Goal: Information Seeking & Learning: Learn about a topic

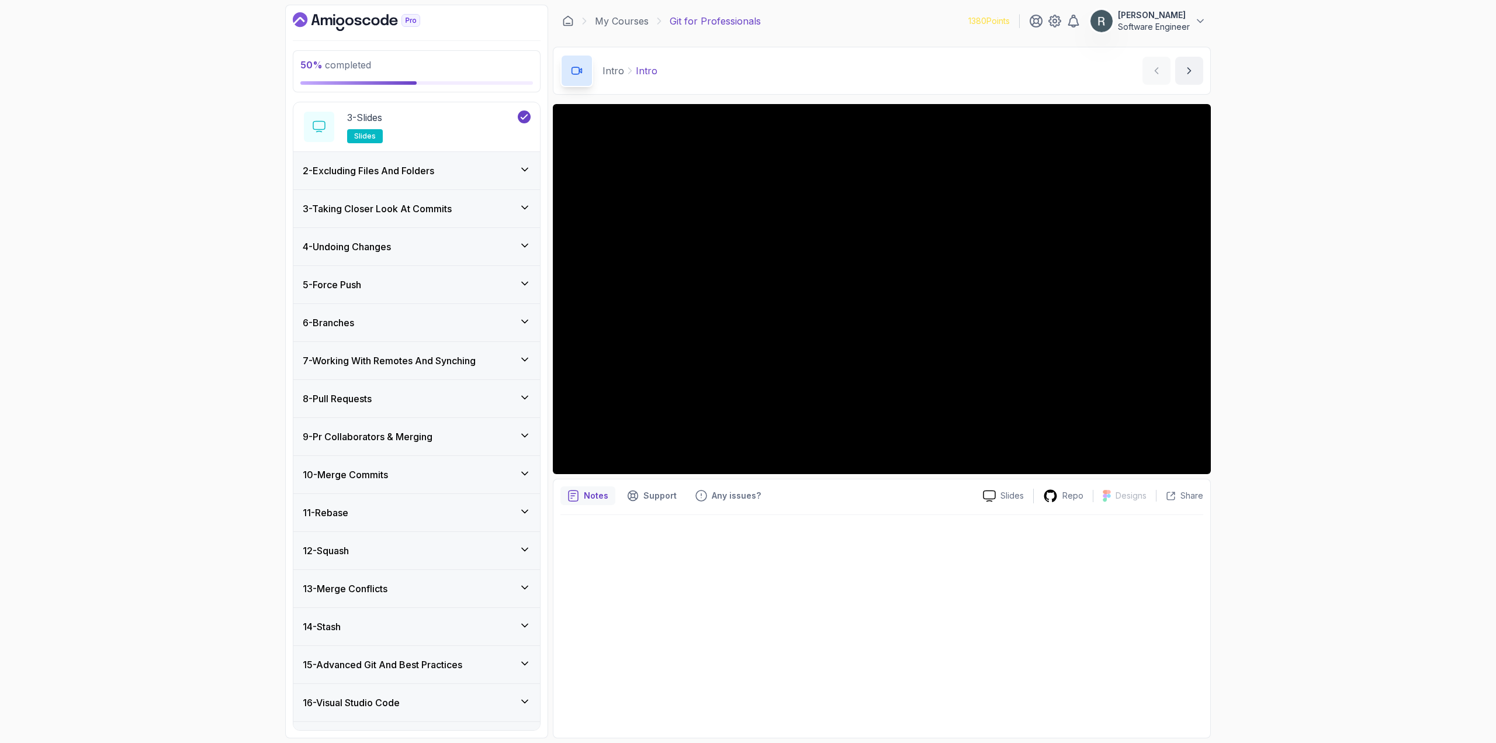
scroll to position [175, 0]
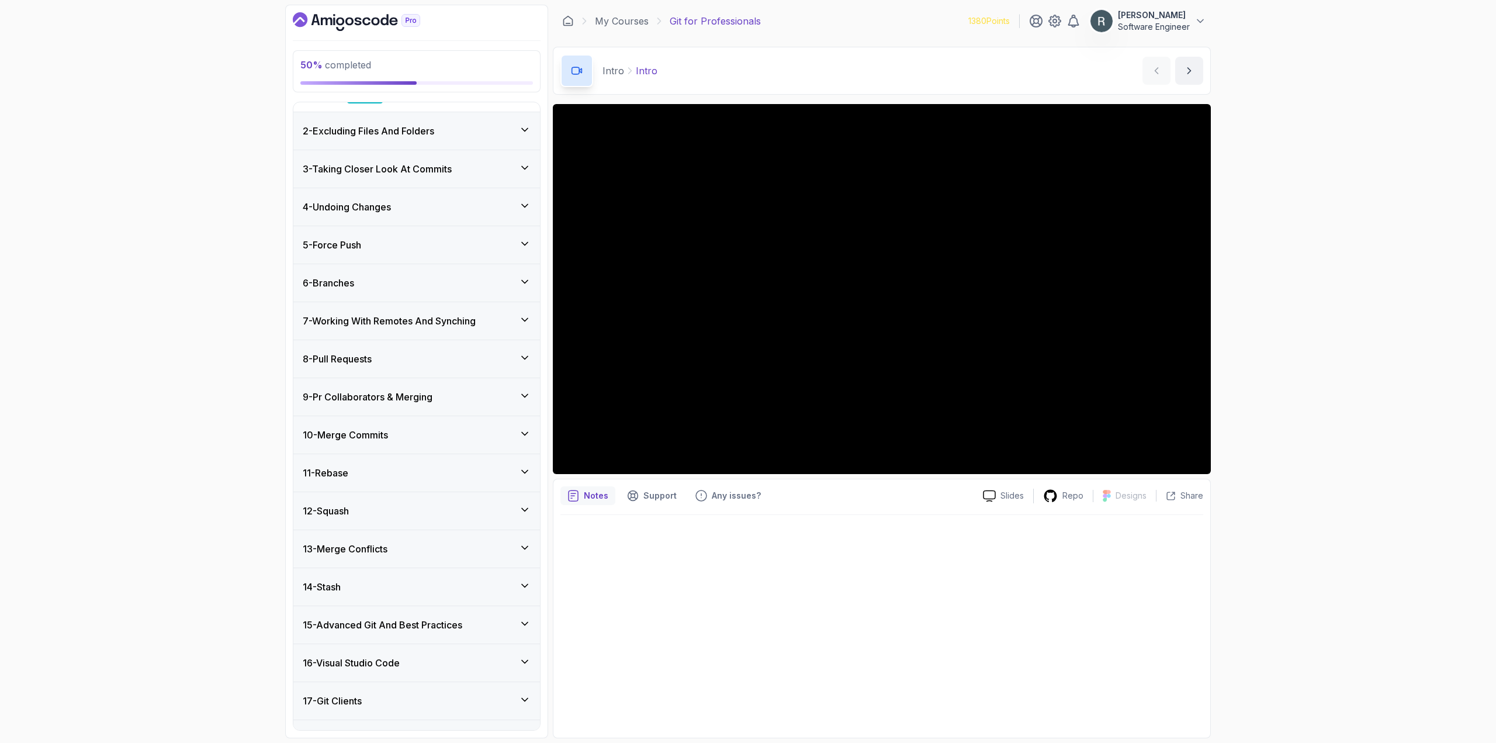
click at [461, 471] on div "11 - Rebase" at bounding box center [417, 473] width 228 height 14
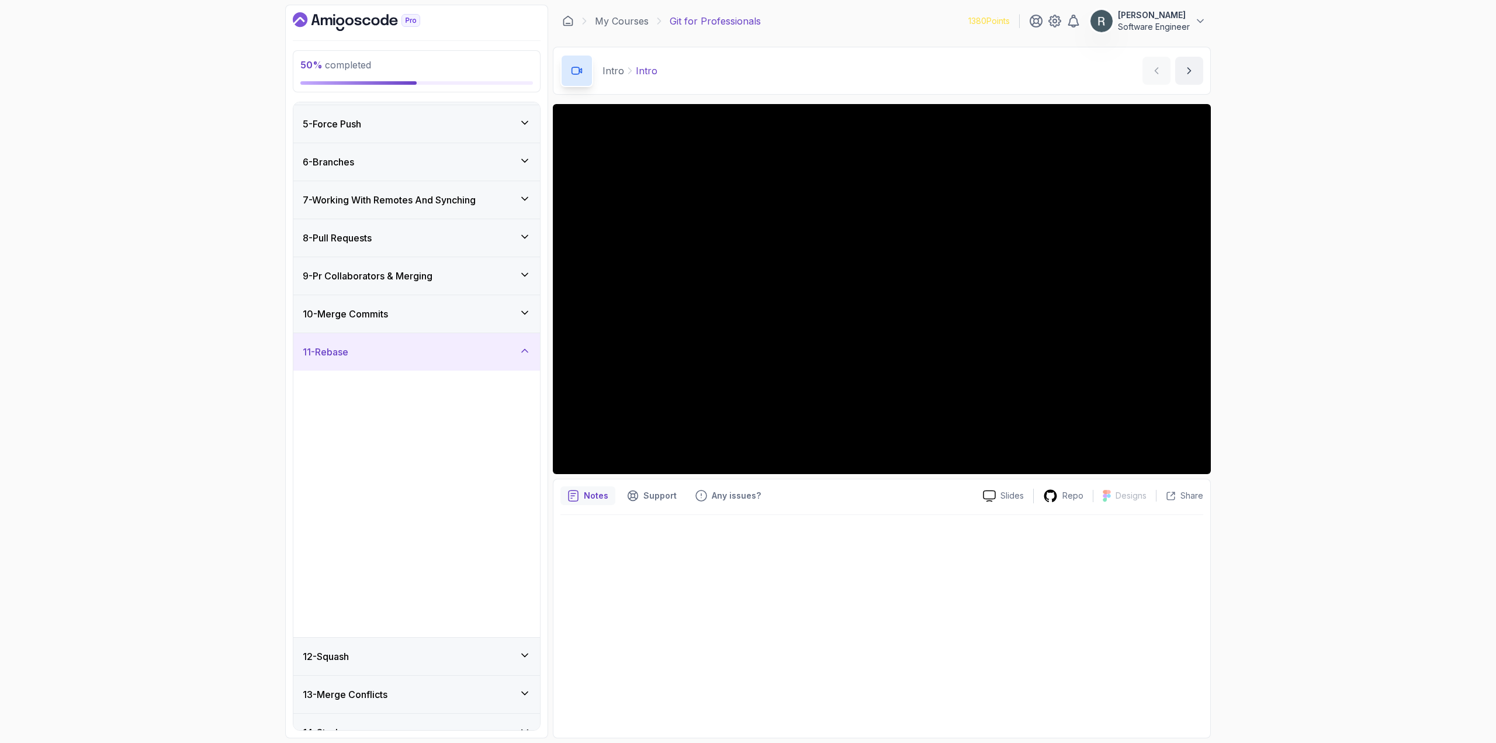
scroll to position [132, 0]
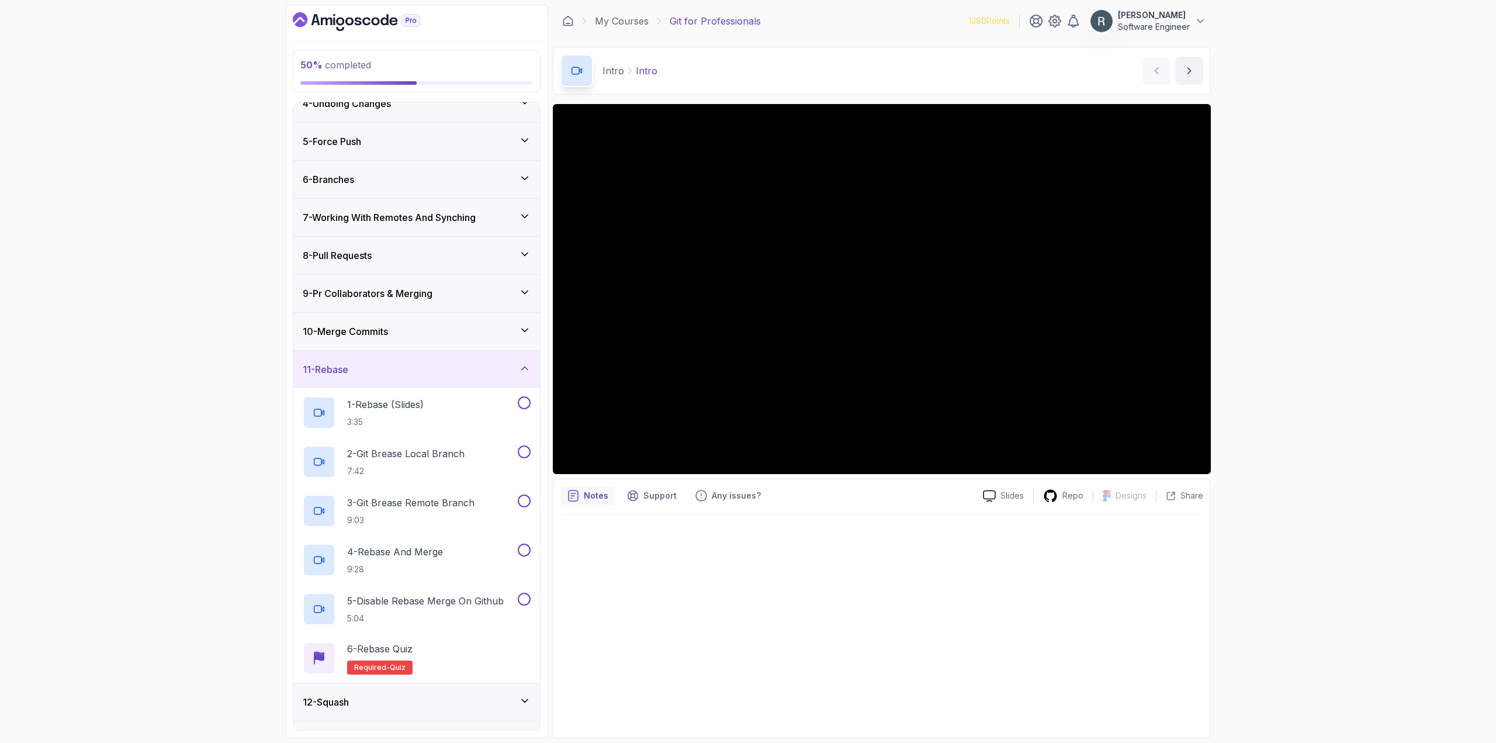
click at [431, 340] on div "10 - Merge Commits" at bounding box center [416, 331] width 247 height 37
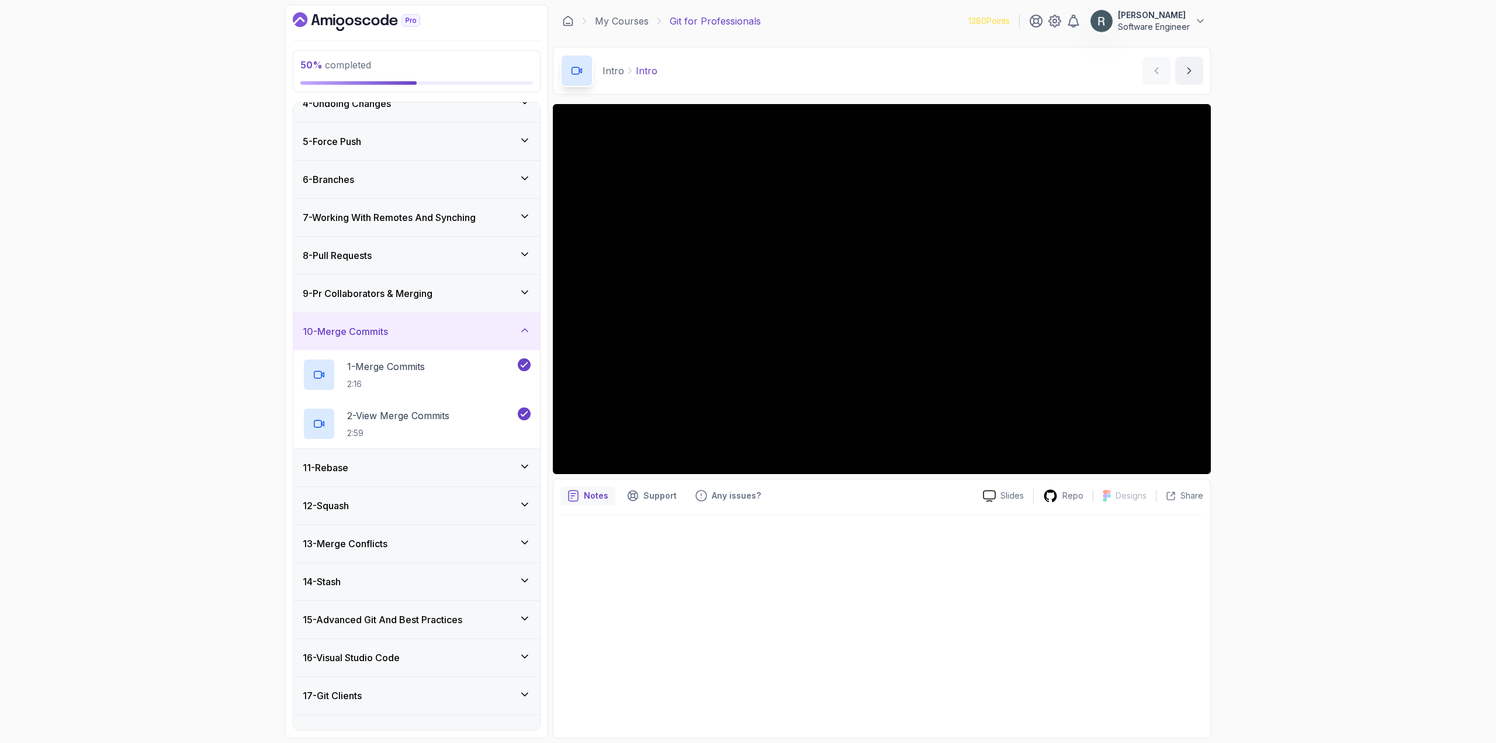
click at [442, 469] on div "11 - Rebase" at bounding box center [417, 468] width 228 height 14
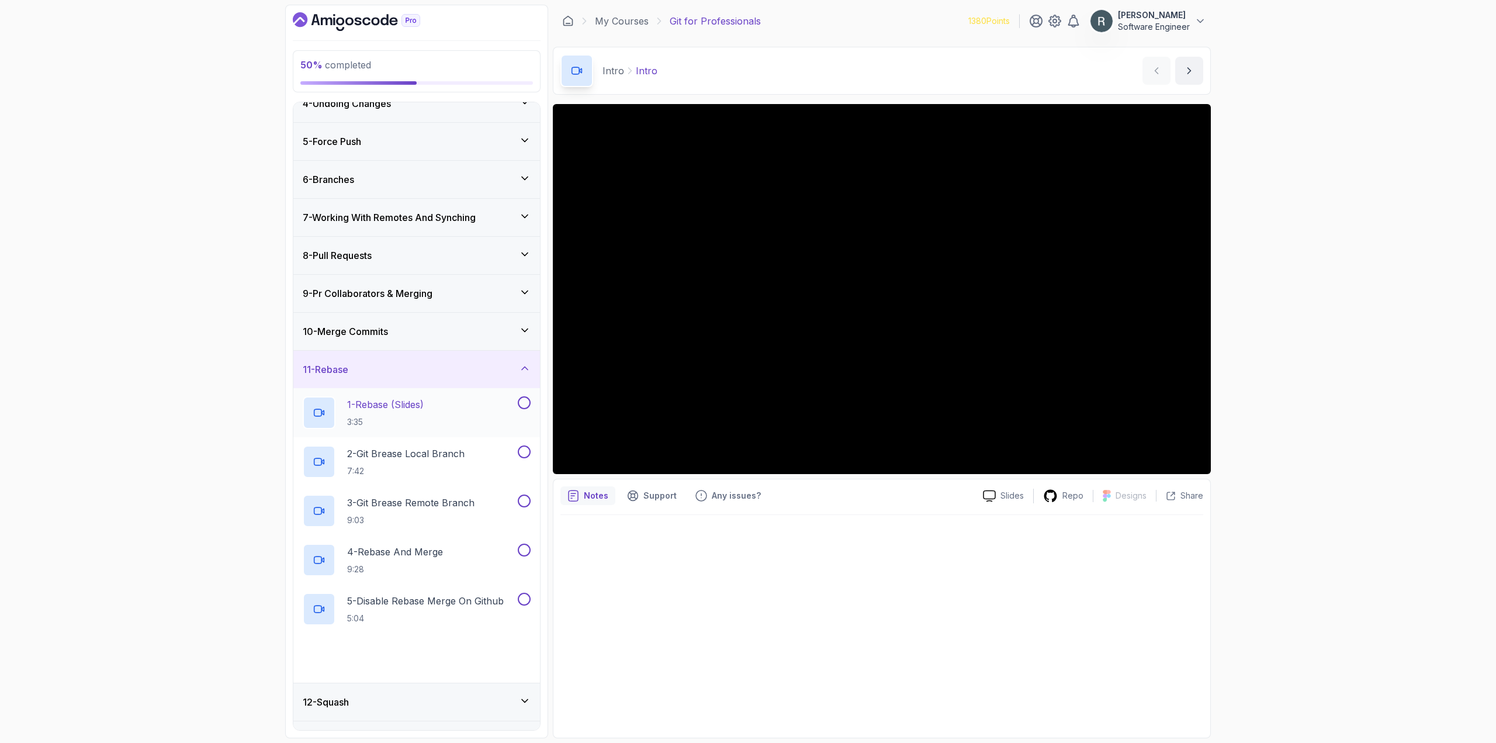
click at [435, 403] on div "1 - Rebase (Slides) 3:35" at bounding box center [409, 412] width 213 height 33
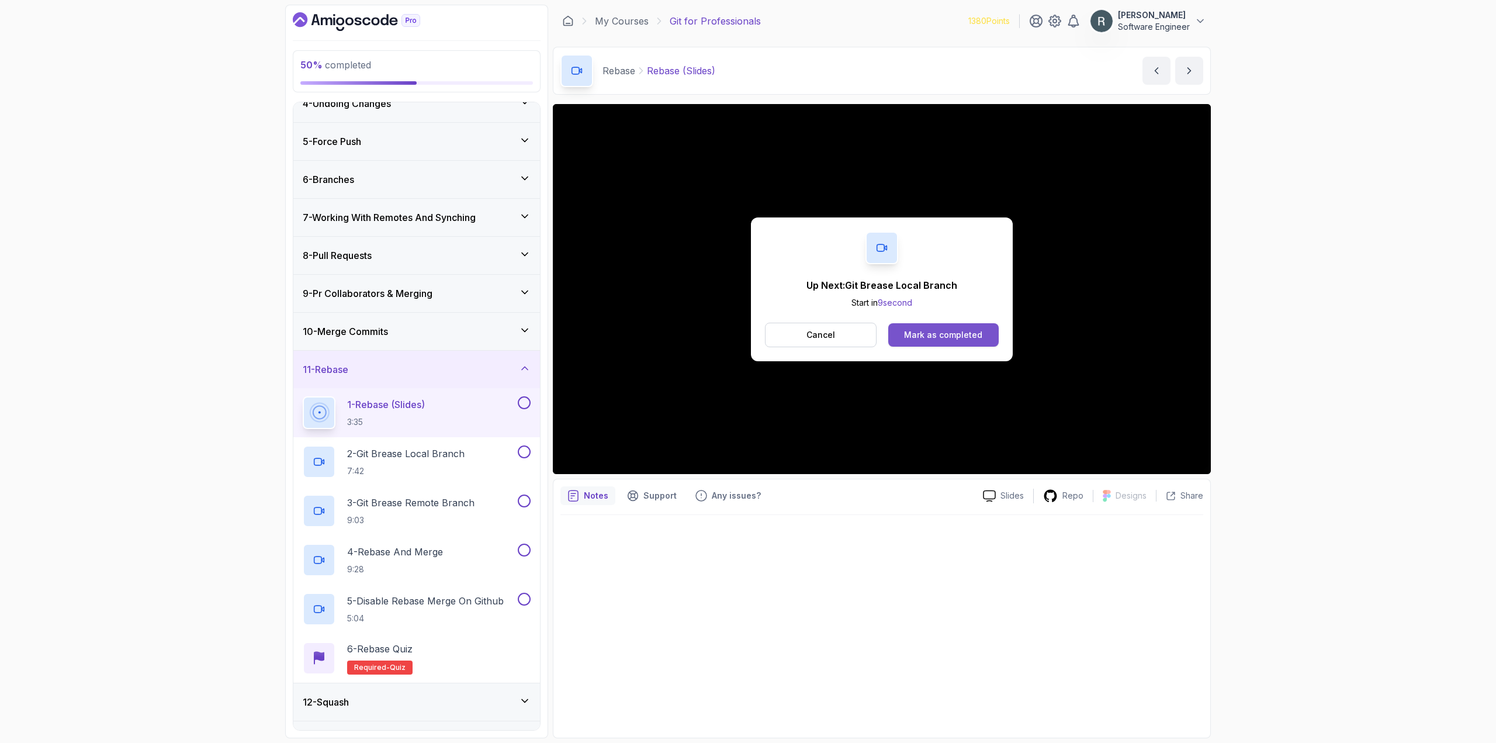
click at [928, 334] on div "Mark as completed" at bounding box center [943, 335] width 78 height 12
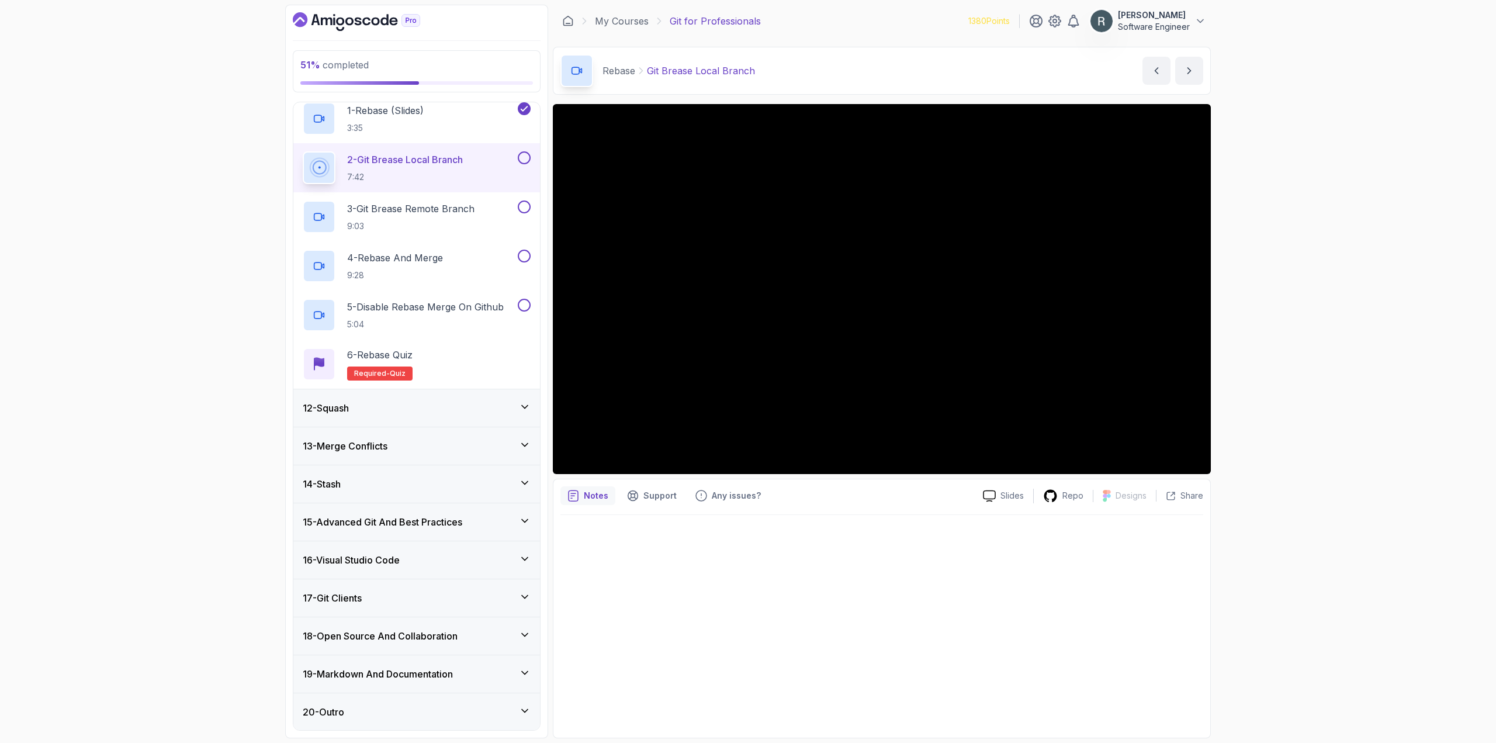
scroll to position [426, 0]
click at [522, 160] on button at bounding box center [524, 157] width 13 height 13
click at [483, 214] on div "3 - Git Brease Remote Branch 9:03" at bounding box center [409, 216] width 213 height 33
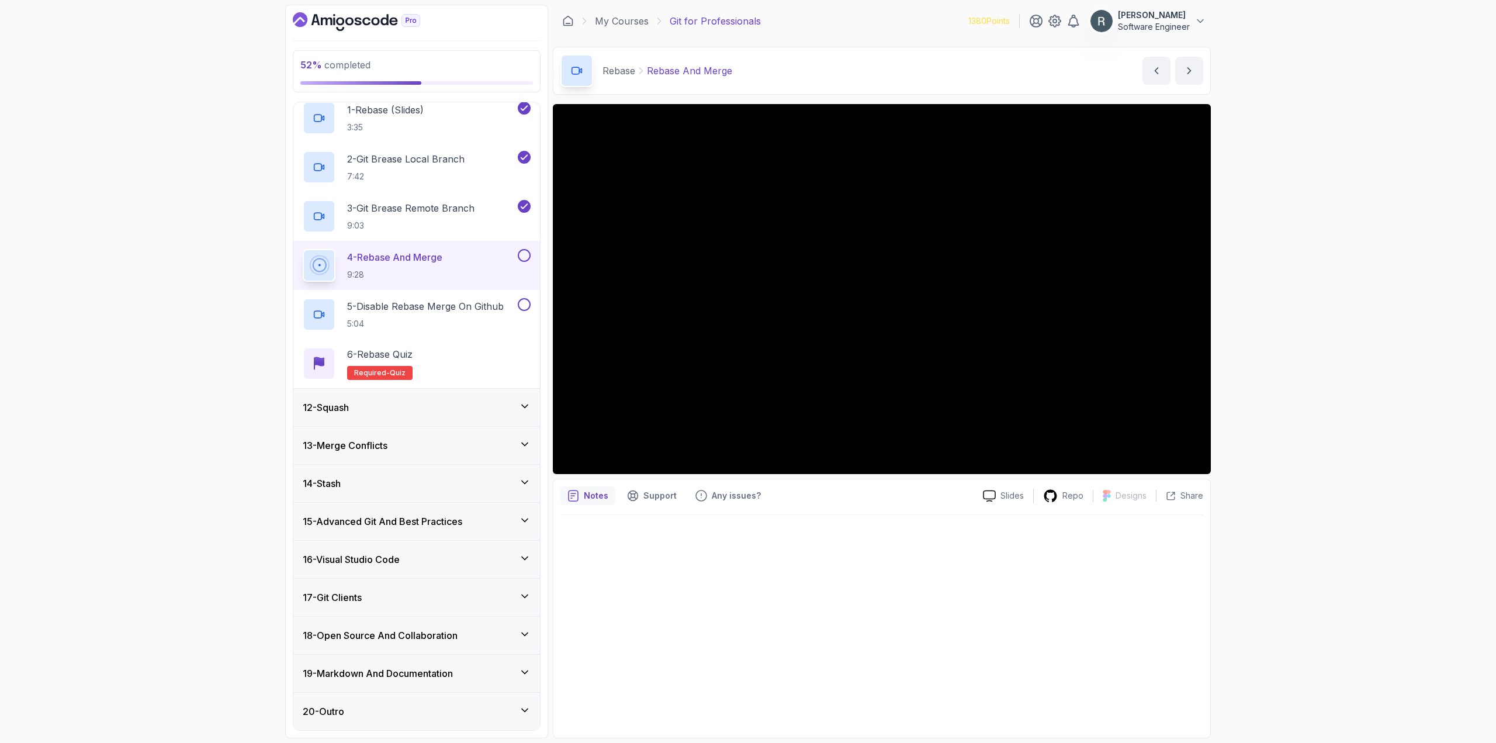
click at [525, 256] on button at bounding box center [524, 255] width 13 height 13
click at [480, 304] on p "5 - Disable Rebase Merge On Github" at bounding box center [425, 306] width 157 height 14
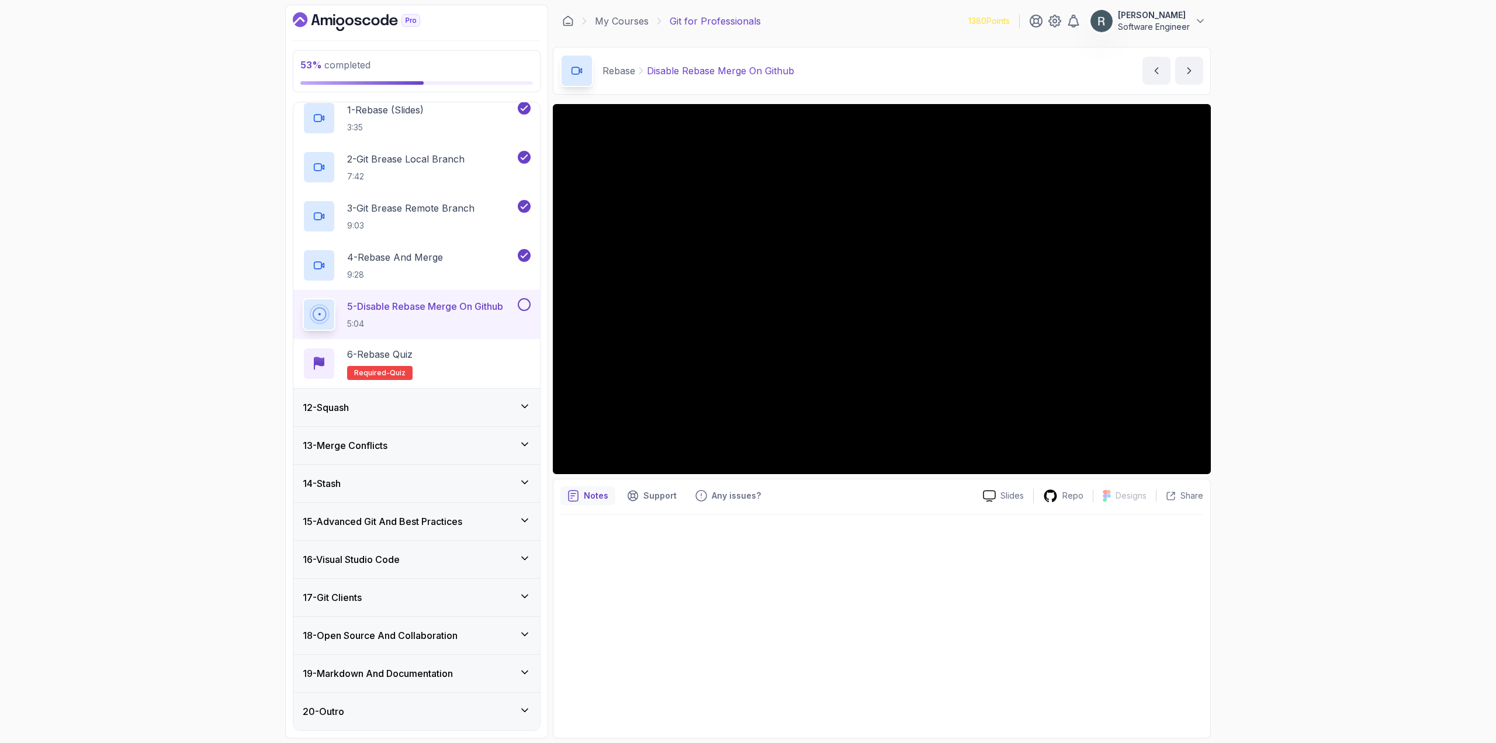
click at [526, 304] on button at bounding box center [524, 304] width 13 height 13
click at [446, 357] on div "6 - Rebase Quiz Required- quiz" at bounding box center [417, 363] width 228 height 33
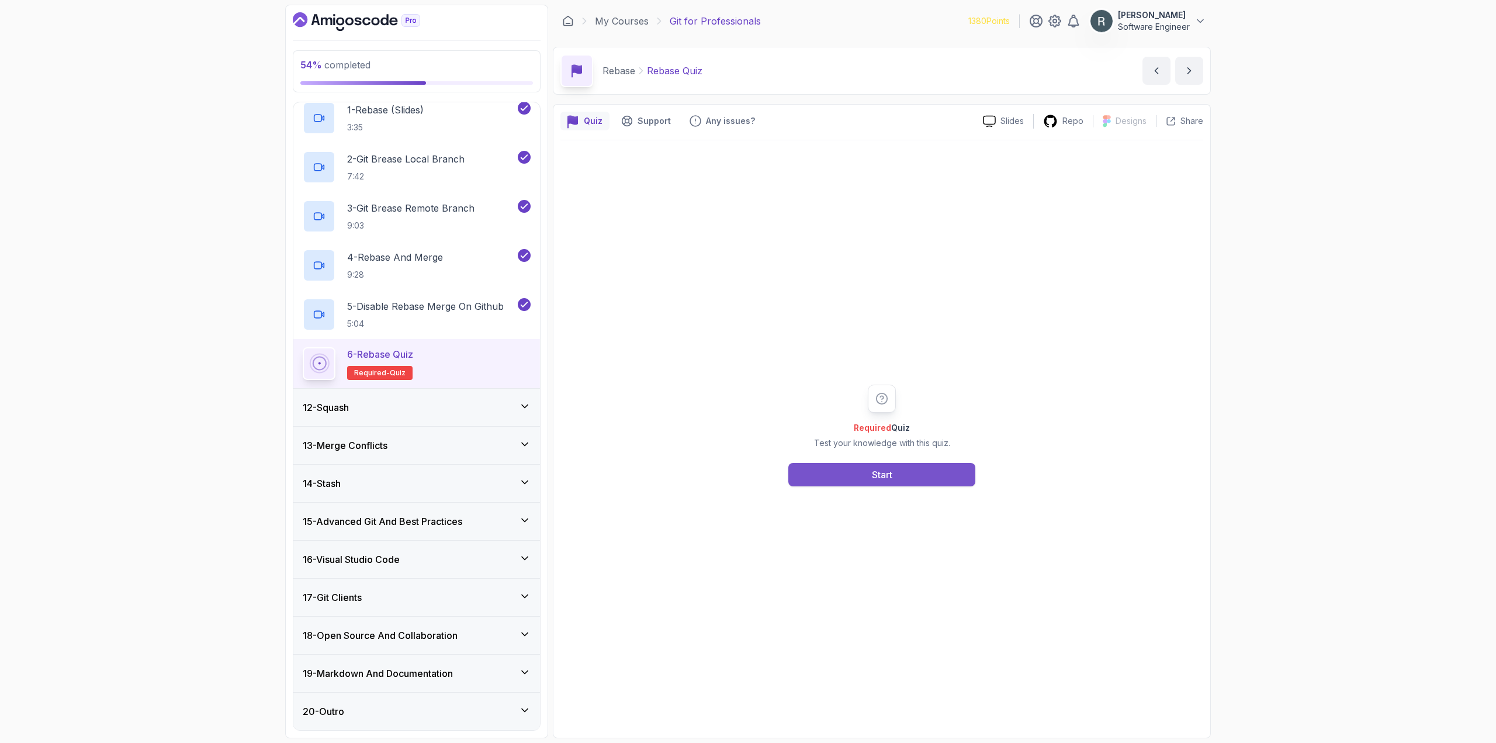
click at [790, 474] on button "Start" at bounding box center [882, 474] width 187 height 23
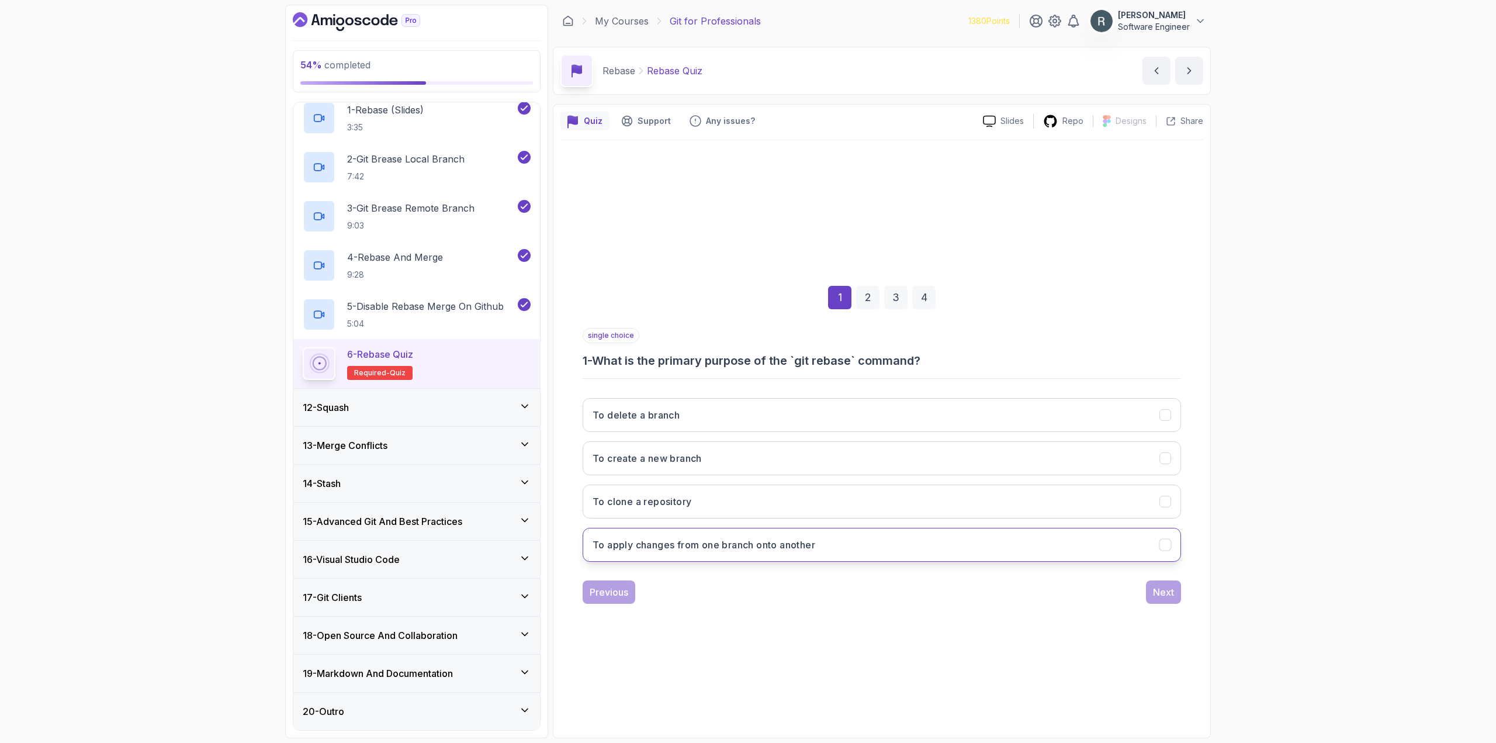
click at [841, 551] on button "To apply changes from one branch onto another" at bounding box center [882, 545] width 599 height 34
click at [1182, 598] on div "1 2 3 4 single choice 1 - What is the primary purpose of the `git rebase` comma…" at bounding box center [882, 435] width 643 height 355
click at [1164, 596] on div "Next" at bounding box center [1163, 592] width 21 height 14
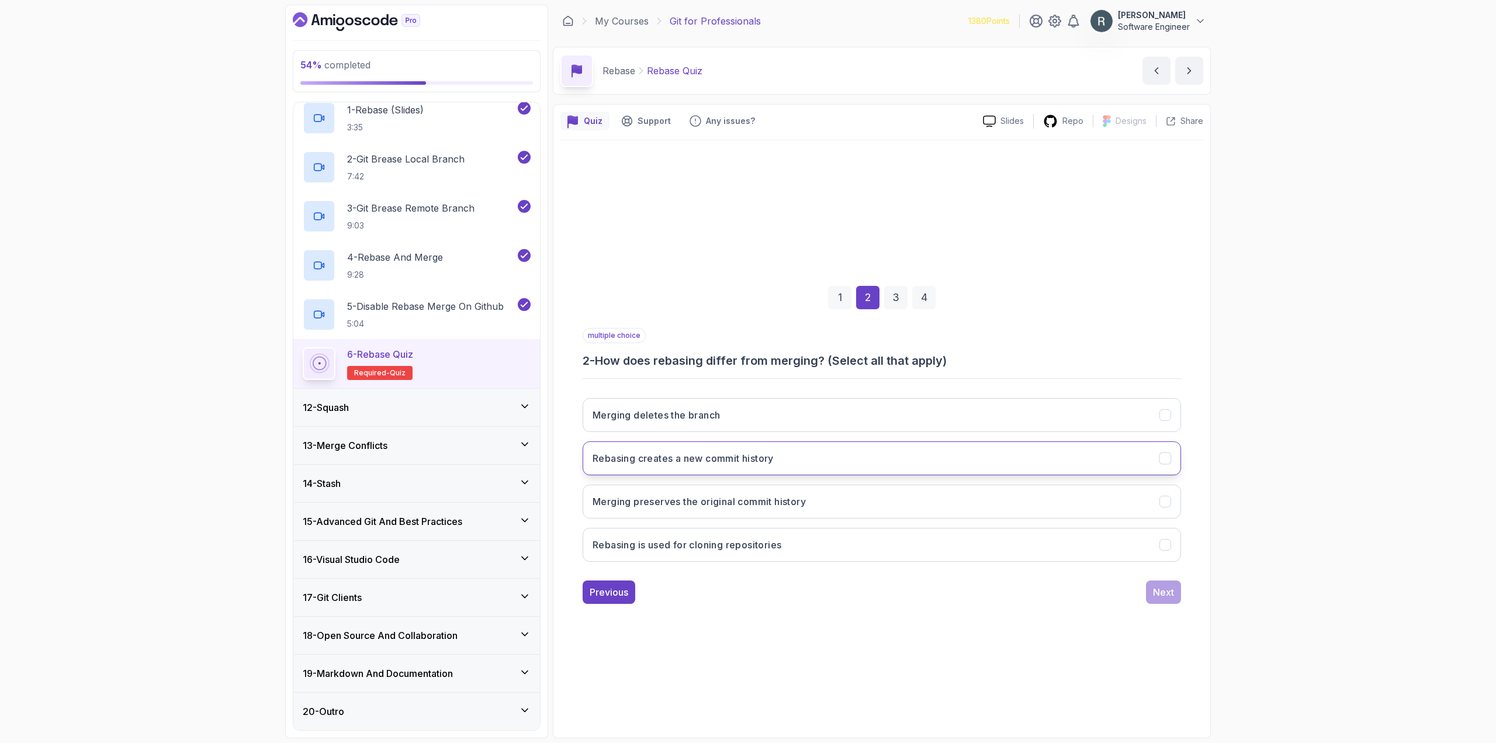
click at [810, 468] on button "Rebasing creates a new commit history" at bounding box center [882, 458] width 599 height 34
click at [803, 492] on button "Merging preserves the original commit history" at bounding box center [882, 502] width 599 height 34
click at [755, 426] on button "Merging deletes the branch" at bounding box center [882, 415] width 599 height 34
click at [1177, 595] on button "Next" at bounding box center [1163, 591] width 35 height 23
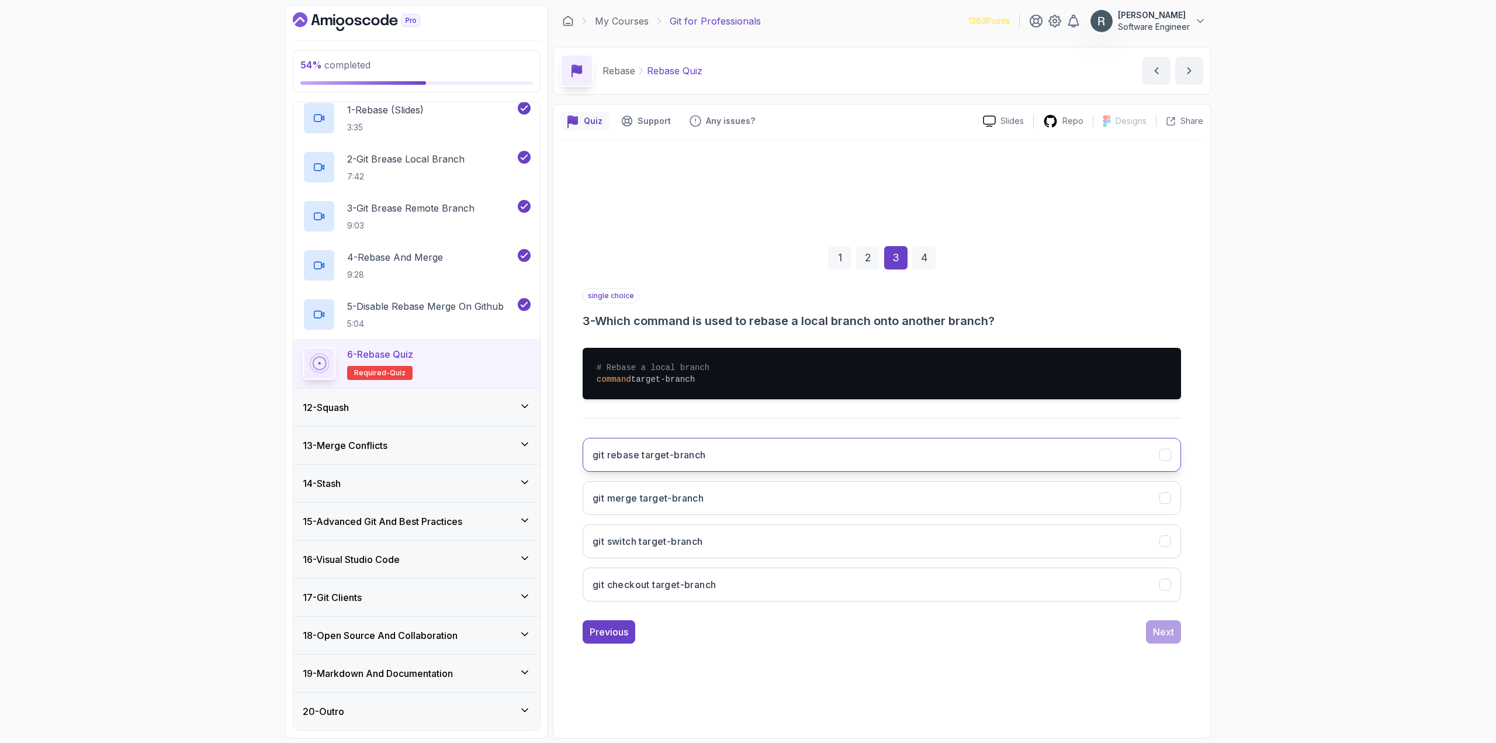
click at [877, 451] on button "git rebase target-branch" at bounding box center [882, 455] width 599 height 34
click at [1156, 630] on div "Next" at bounding box center [1163, 632] width 21 height 14
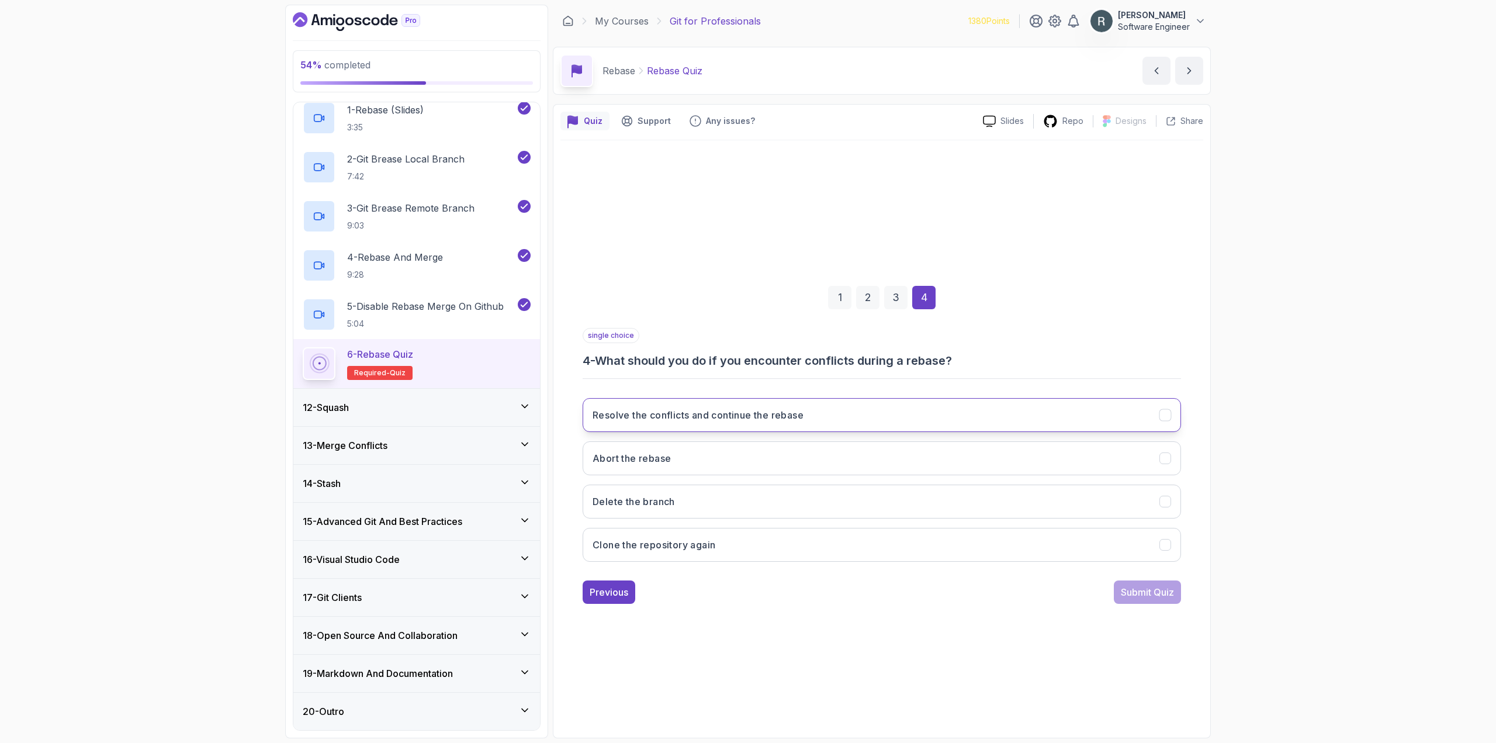
click at [882, 414] on button "Resolve the conflicts and continue the rebase" at bounding box center [882, 415] width 599 height 34
click at [1135, 593] on div "Submit Quiz" at bounding box center [1147, 592] width 53 height 14
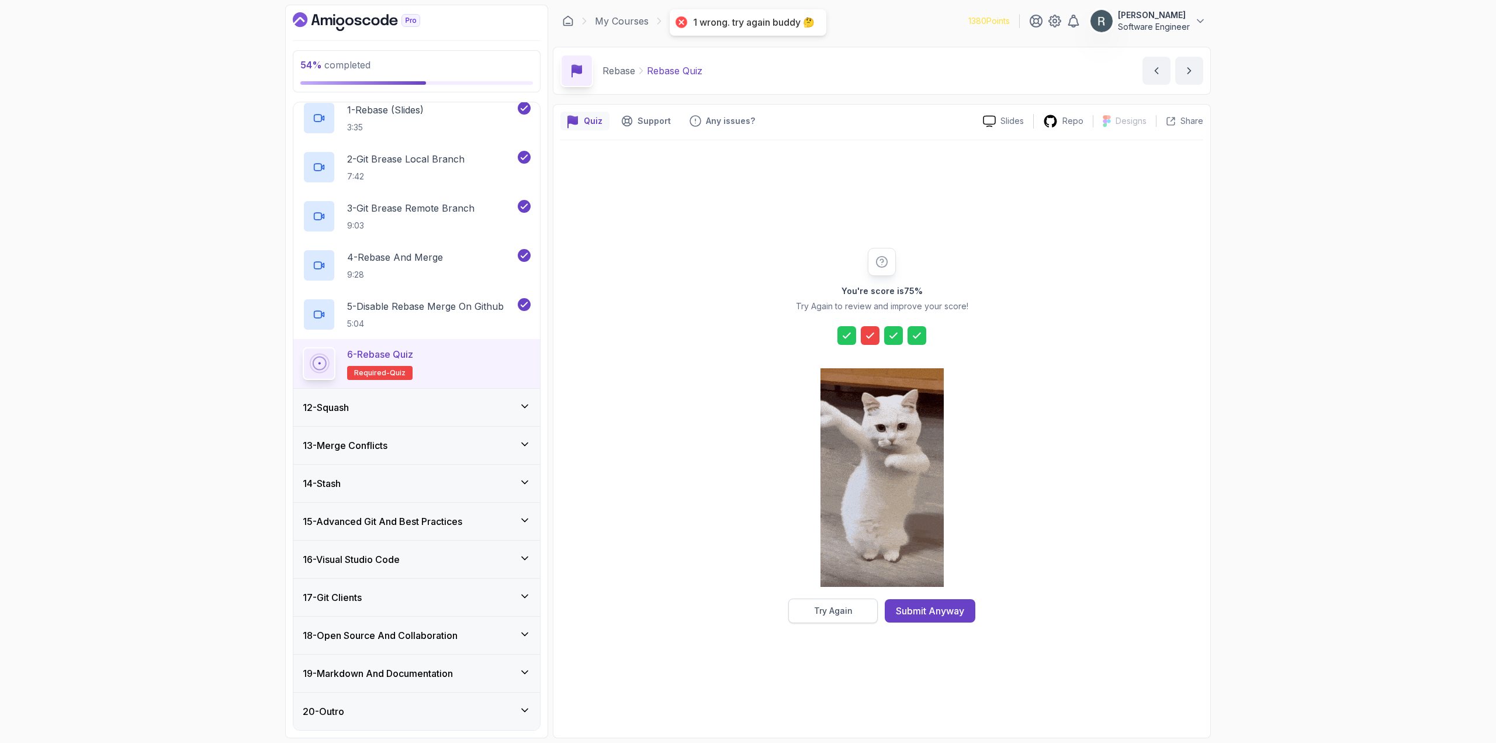
click at [843, 618] on button "Try Again" at bounding box center [833, 611] width 89 height 25
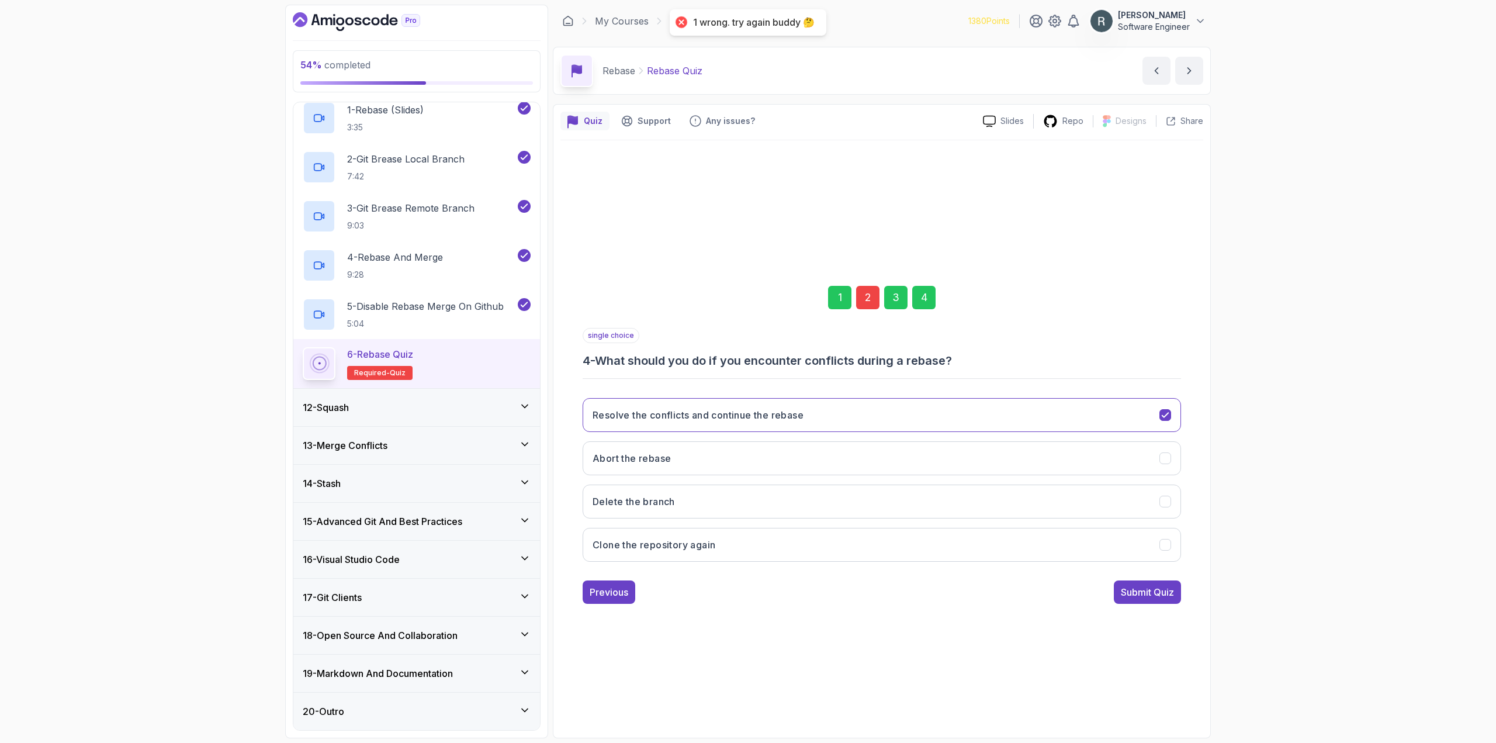
click at [868, 305] on div "2" at bounding box center [867, 297] width 23 height 23
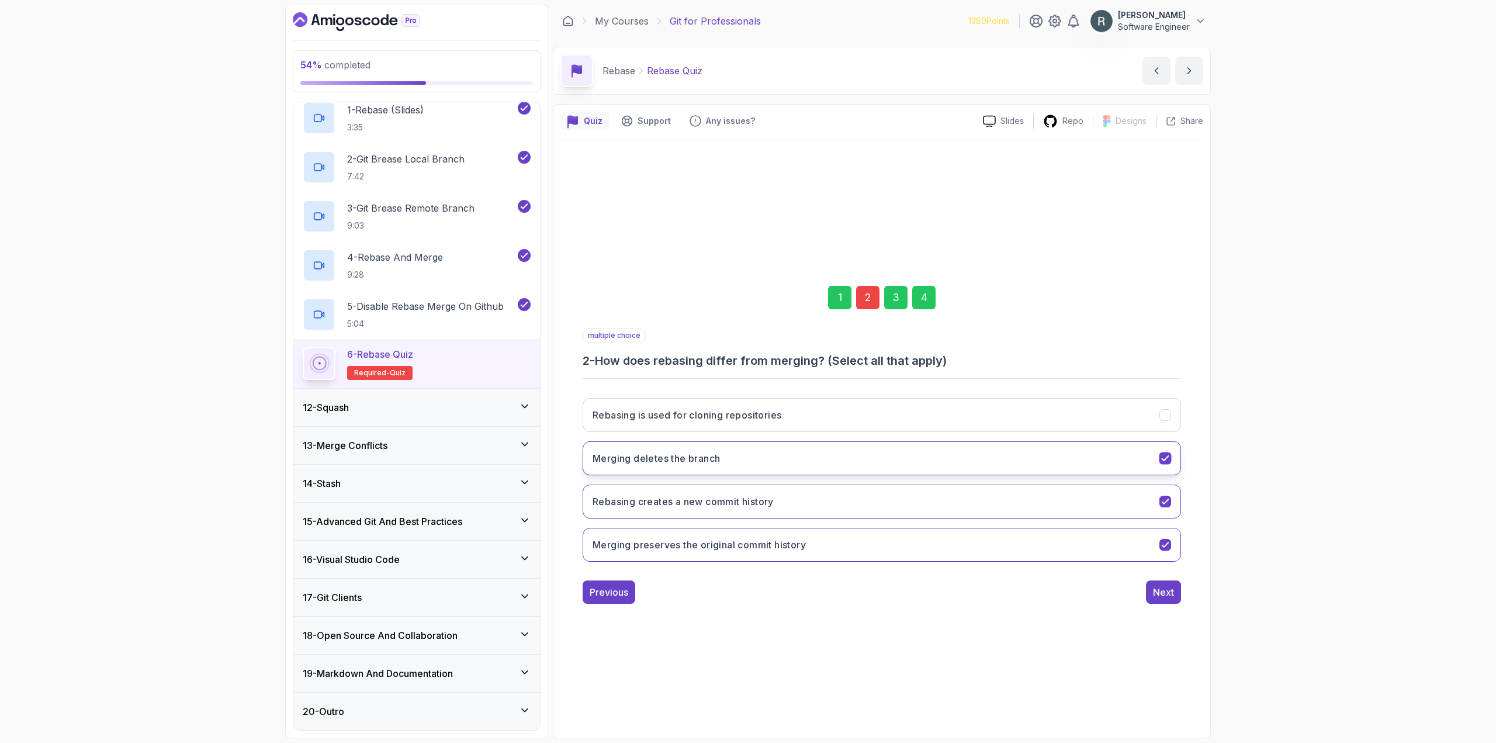
click at [791, 460] on button "Merging deletes the branch" at bounding box center [882, 458] width 599 height 34
click at [928, 302] on div "4" at bounding box center [923, 297] width 23 height 23
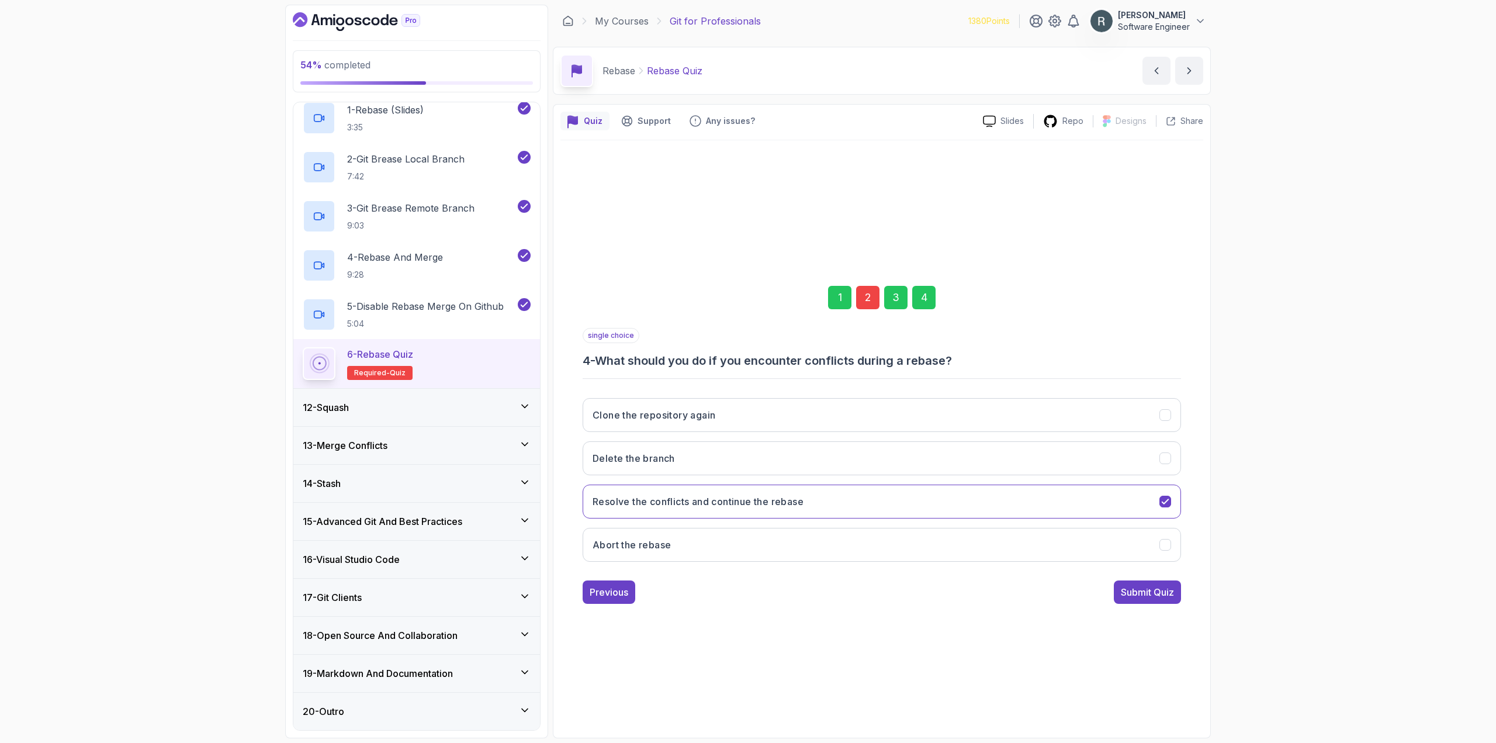
click at [1134, 587] on div "Submit Quiz" at bounding box center [1147, 592] width 53 height 14
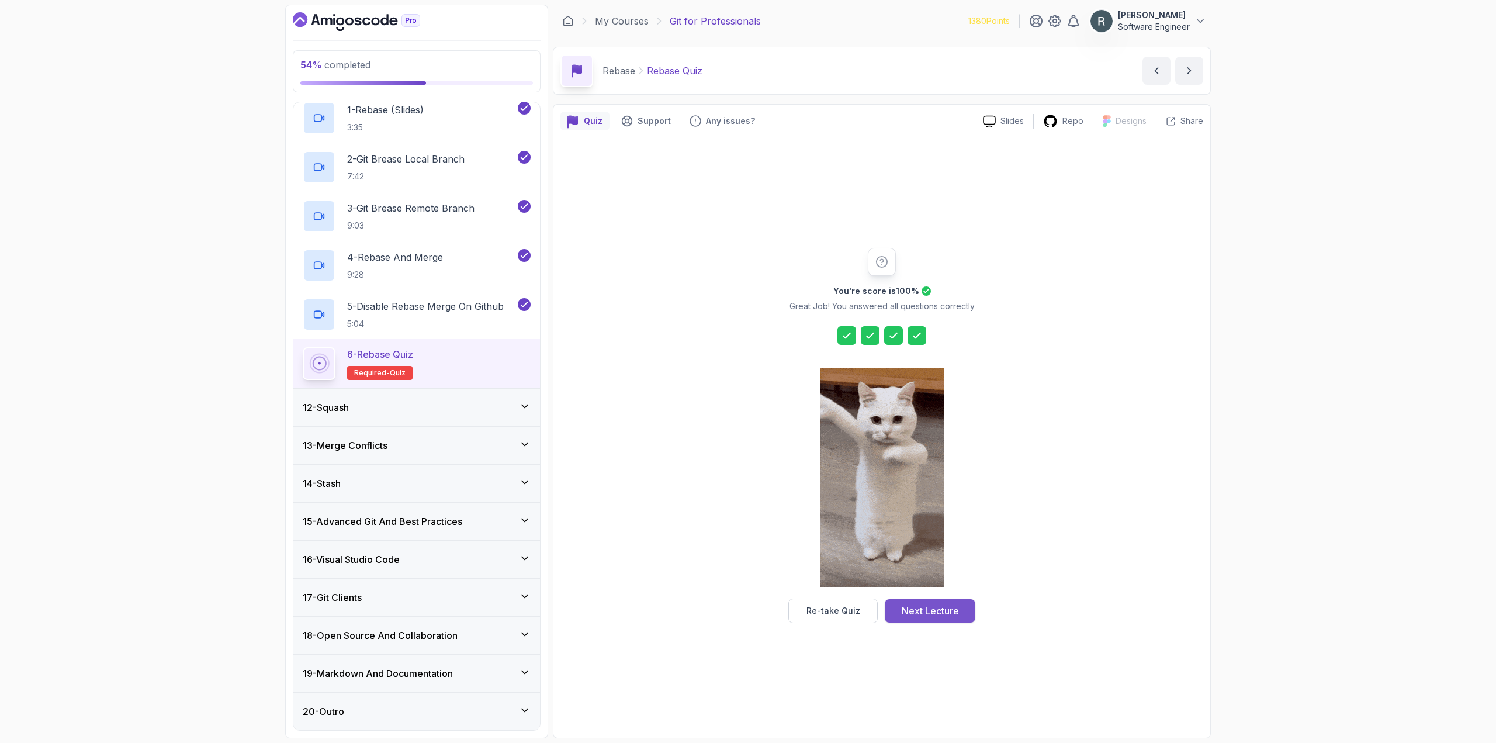
click at [919, 610] on div "Next Lecture" at bounding box center [930, 611] width 57 height 14
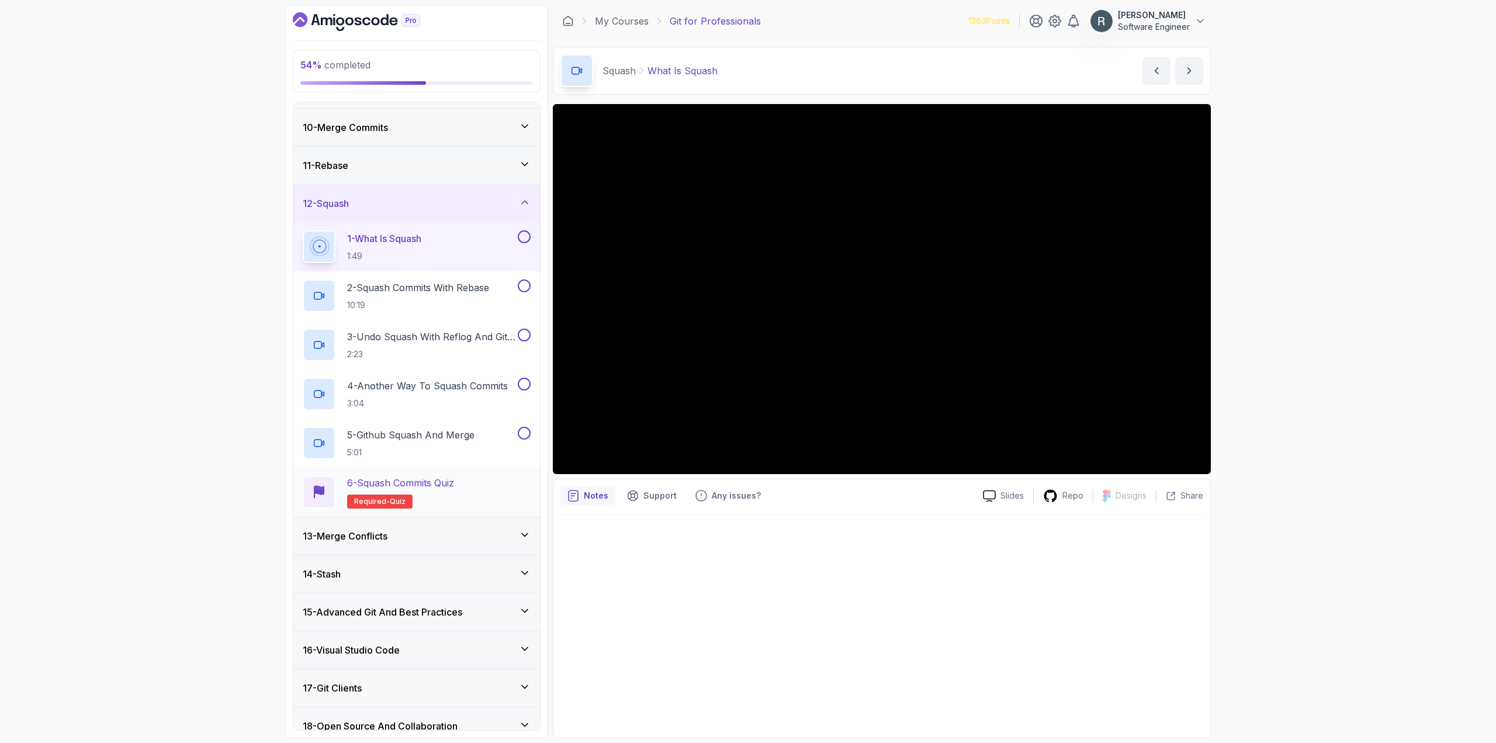
scroll to position [190, 0]
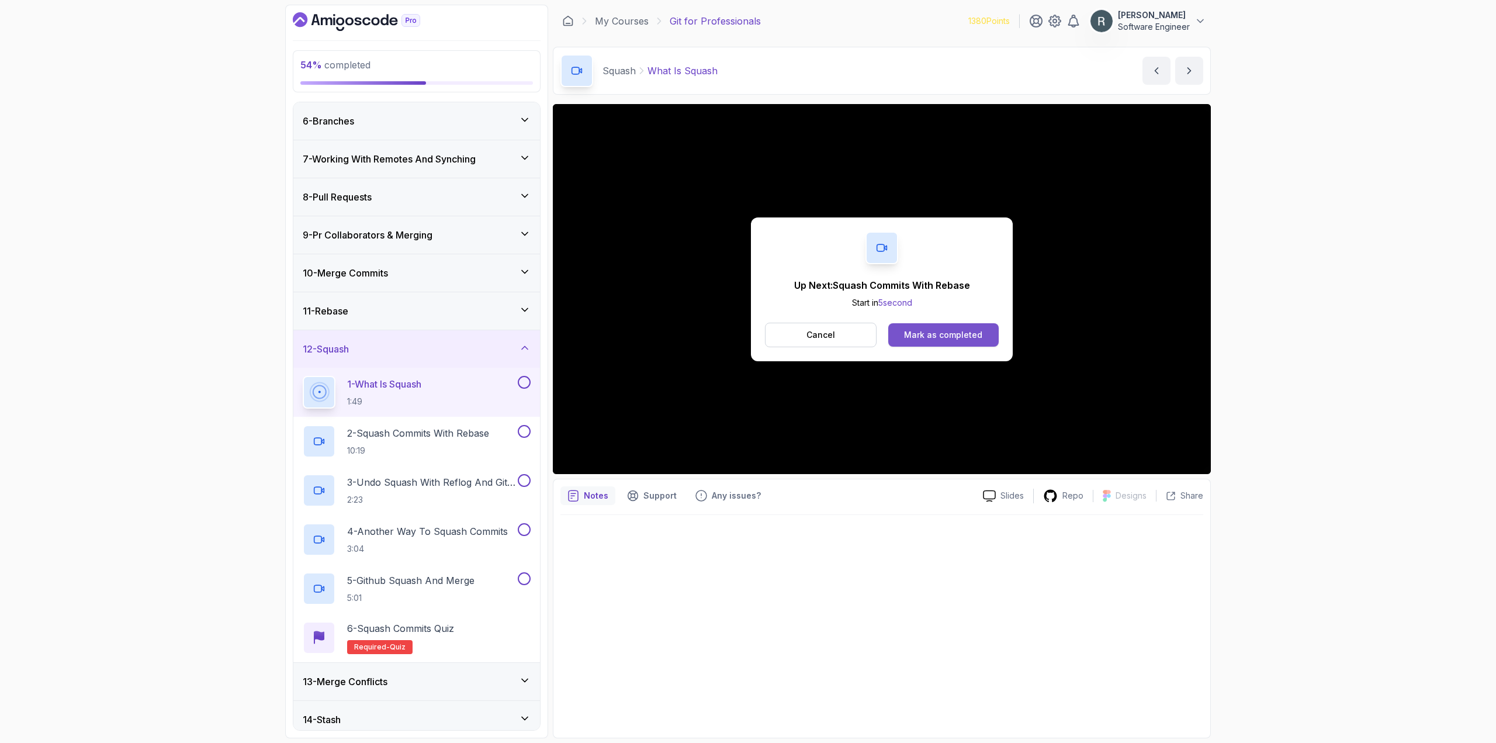
click at [987, 331] on button "Mark as completed" at bounding box center [943, 334] width 110 height 23
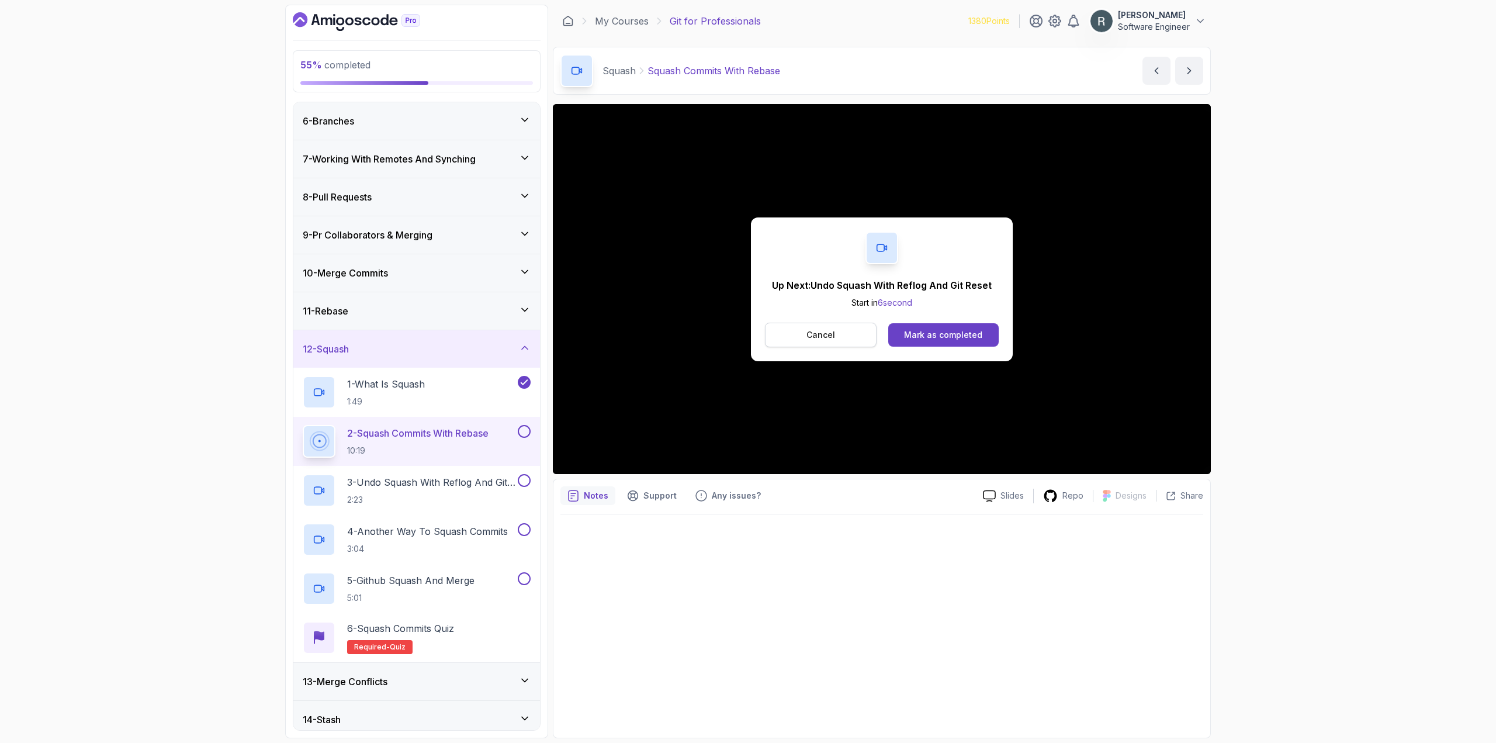
click at [835, 340] on button "Cancel" at bounding box center [821, 335] width 112 height 25
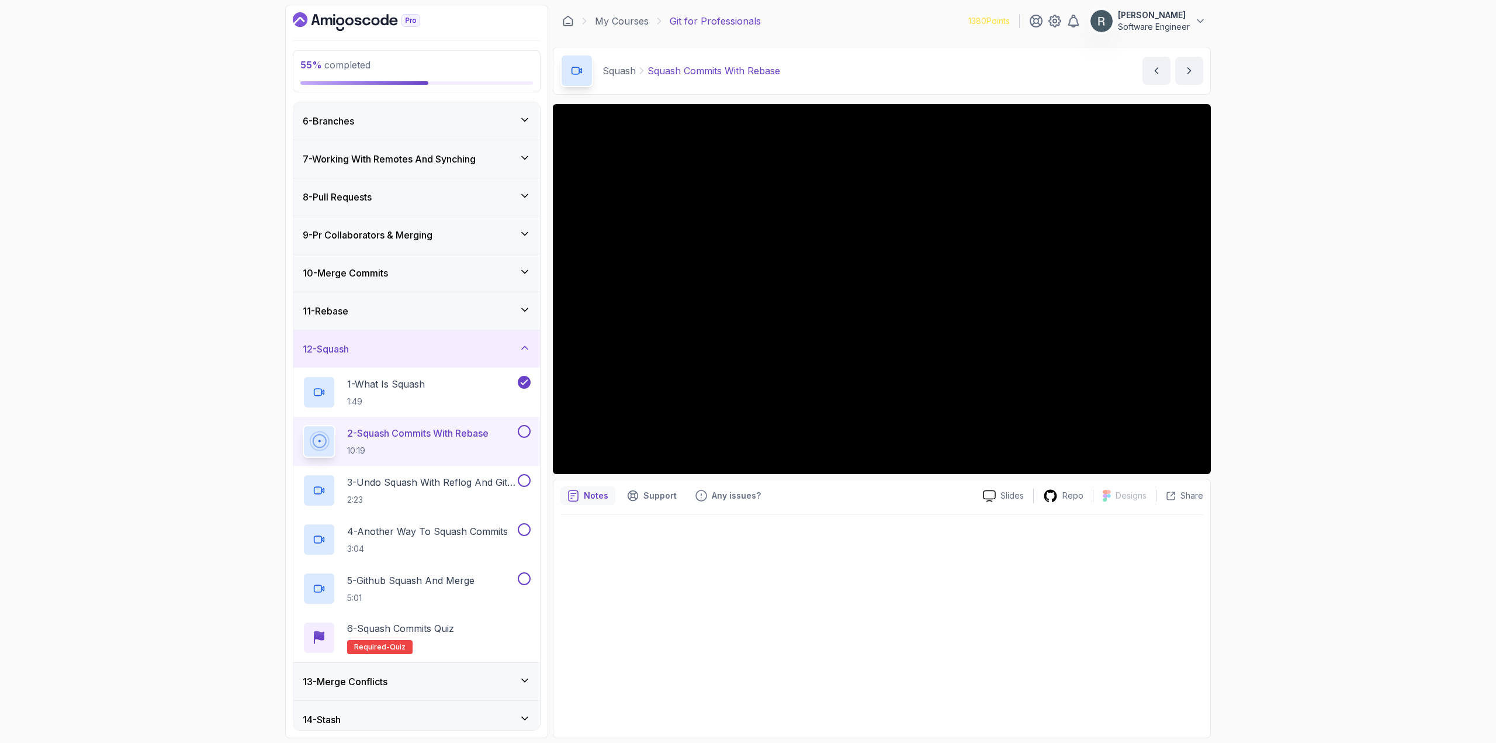
click at [524, 431] on button at bounding box center [524, 431] width 13 height 13
